Goal: Navigation & Orientation: Find specific page/section

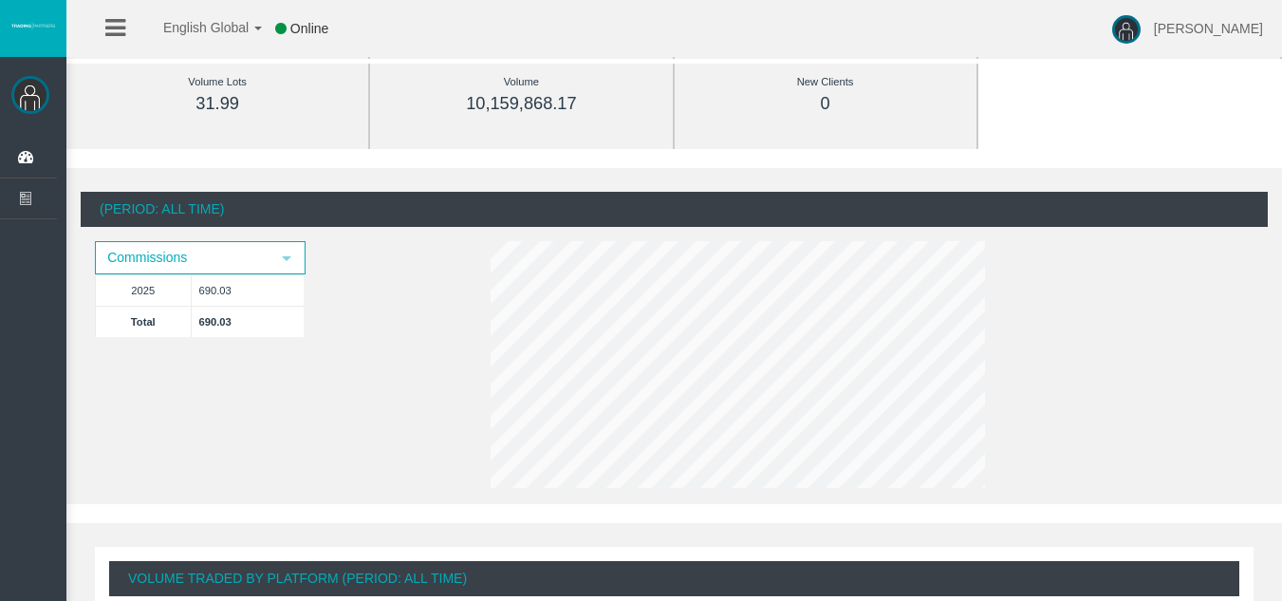
scroll to position [220, 0]
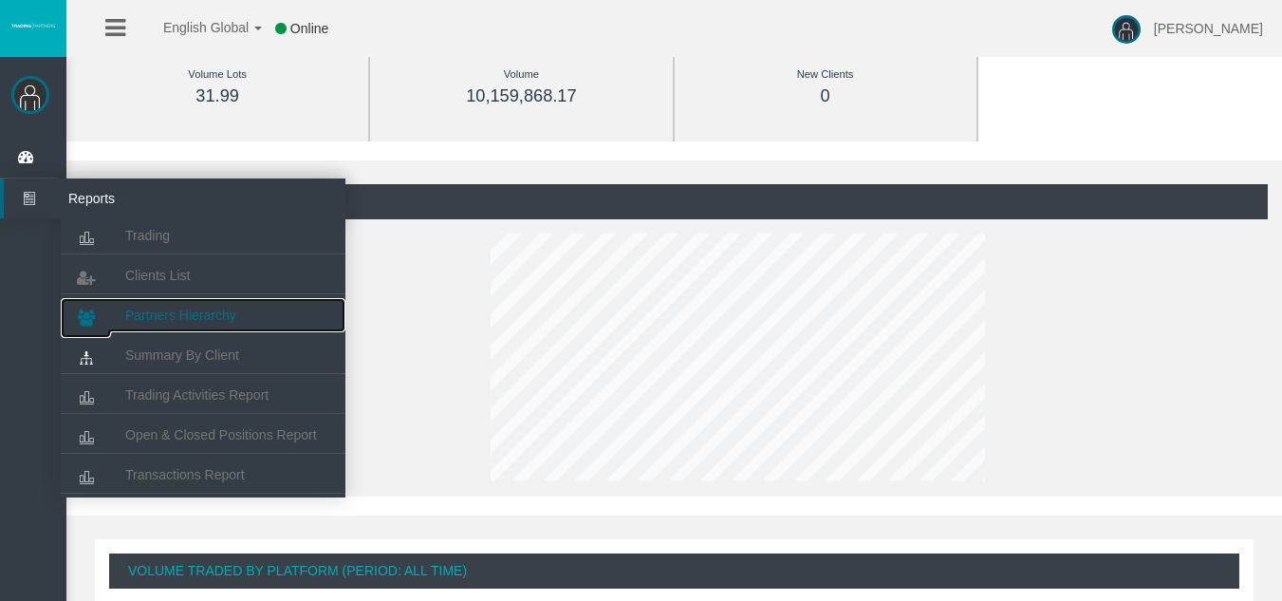
click at [166, 311] on span "Partners Hierarchy" at bounding box center [180, 314] width 111 height 15
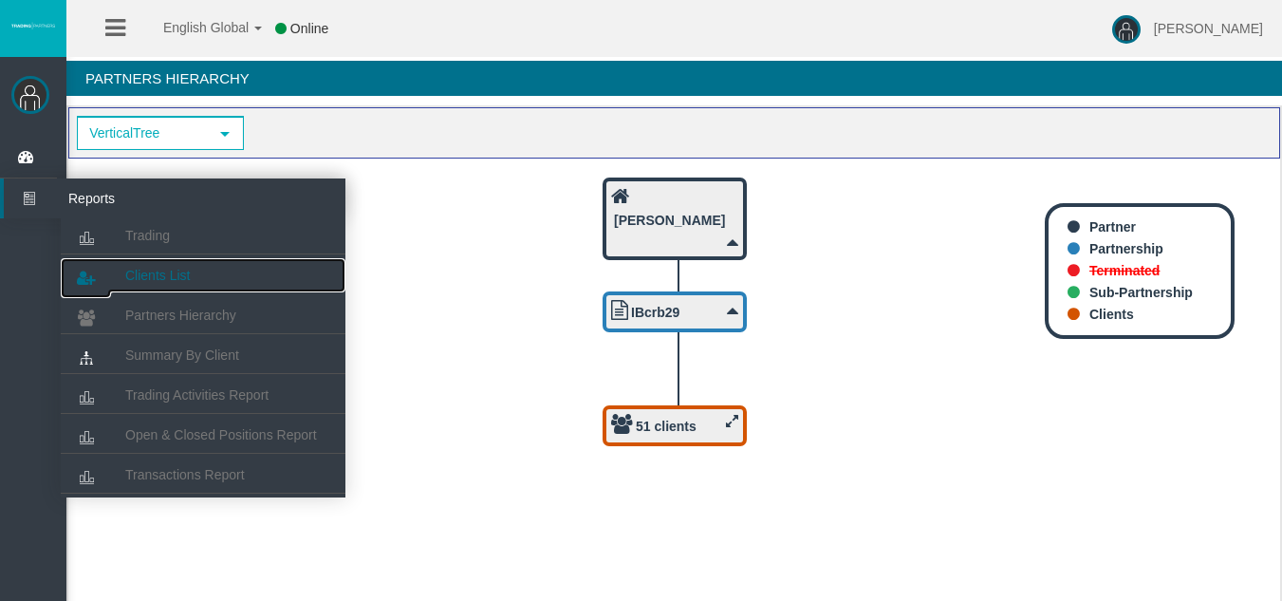
click at [151, 268] on span "Clients List" at bounding box center [157, 275] width 65 height 15
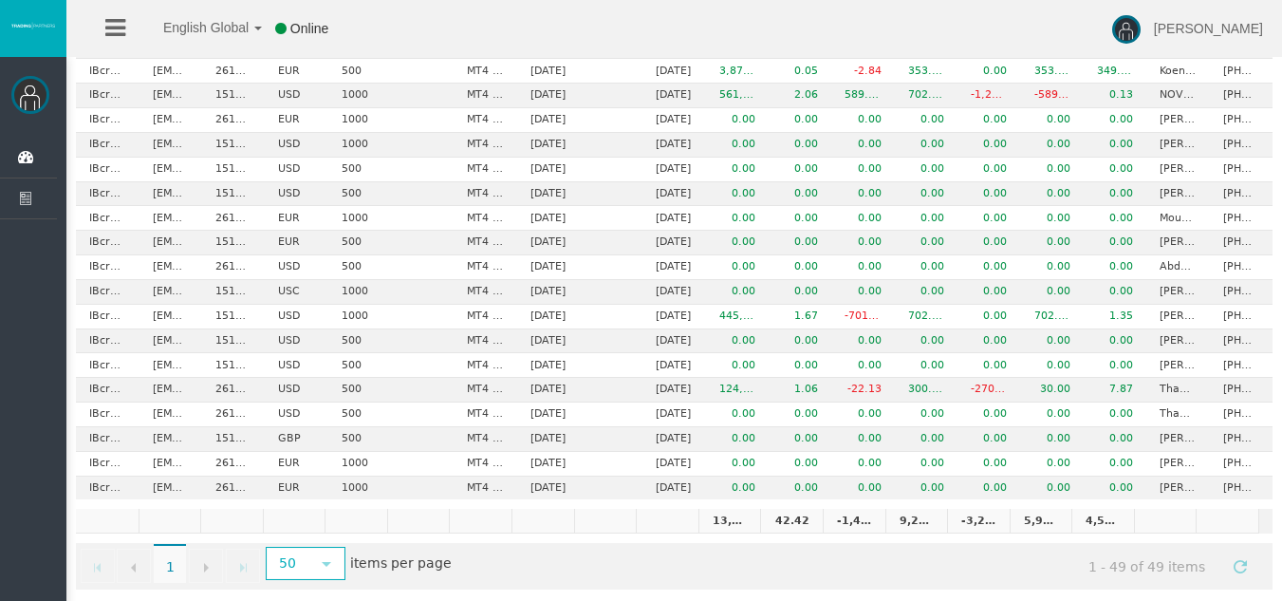
scroll to position [989, 0]
